Goal: Use online tool/utility: Utilize a website feature to perform a specific function

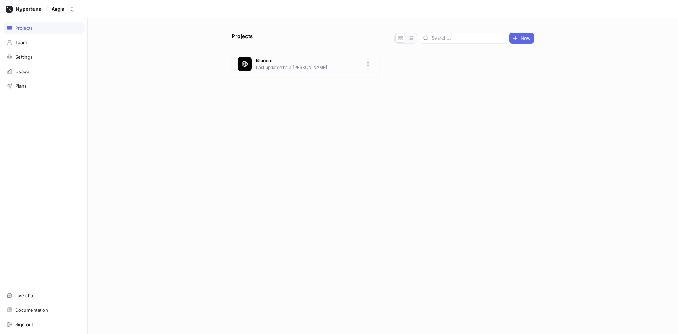
click at [264, 64] on p "Last updated há 4 [PERSON_NAME]" at bounding box center [307, 67] width 102 height 6
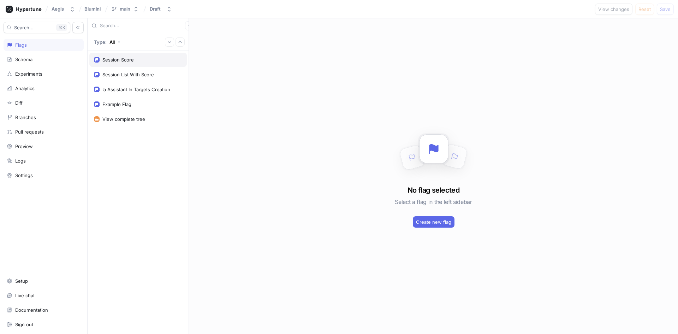
click at [127, 55] on div "Session Score" at bounding box center [137, 60] width 97 height 14
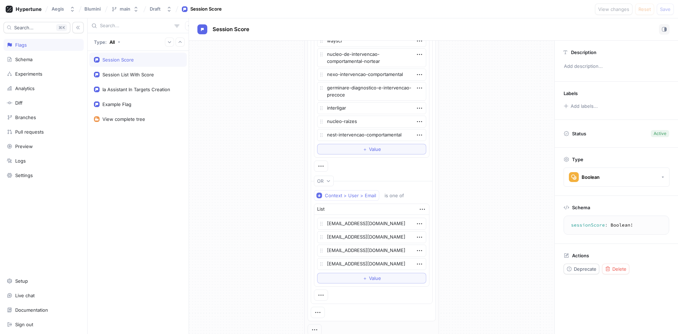
scroll to position [353, 0]
click at [365, 150] on div "＋ Value" at bounding box center [372, 149] width 18 height 4
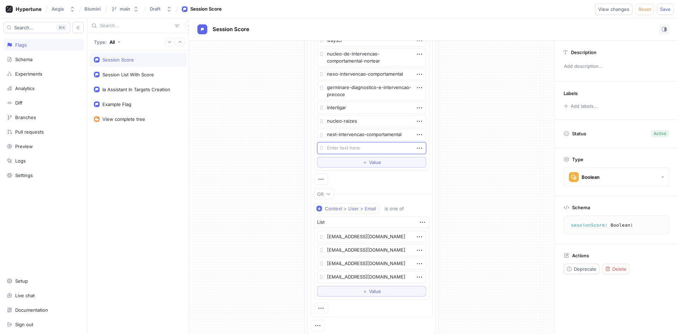
click at [358, 153] on textarea at bounding box center [371, 148] width 109 height 12
type textarea "x"
type textarea "grupo-ampliar"
click at [475, 134] on div "If Context > Environment is one of List Preview Dev Prod Dev Preview To pick up…" at bounding box center [371, 60] width 365 height 745
click at [662, 7] on span "Save" at bounding box center [665, 9] width 11 height 4
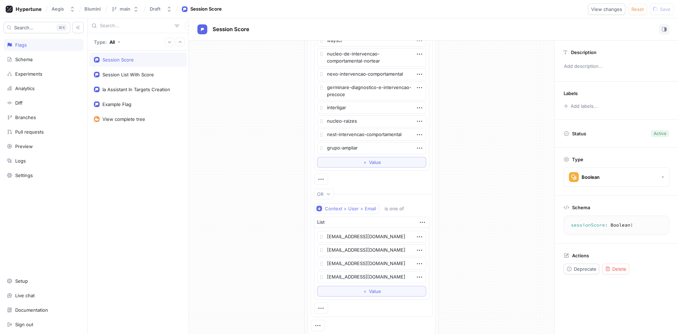
type textarea "x"
